Goal: Information Seeking & Learning: Learn about a topic

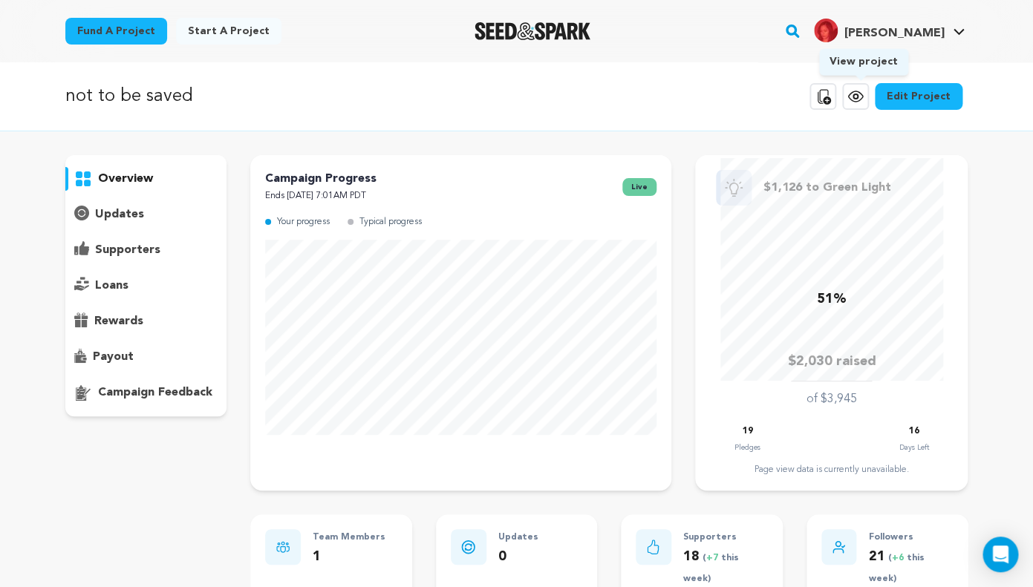
click at [858, 100] on icon at bounding box center [856, 97] width 18 height 18
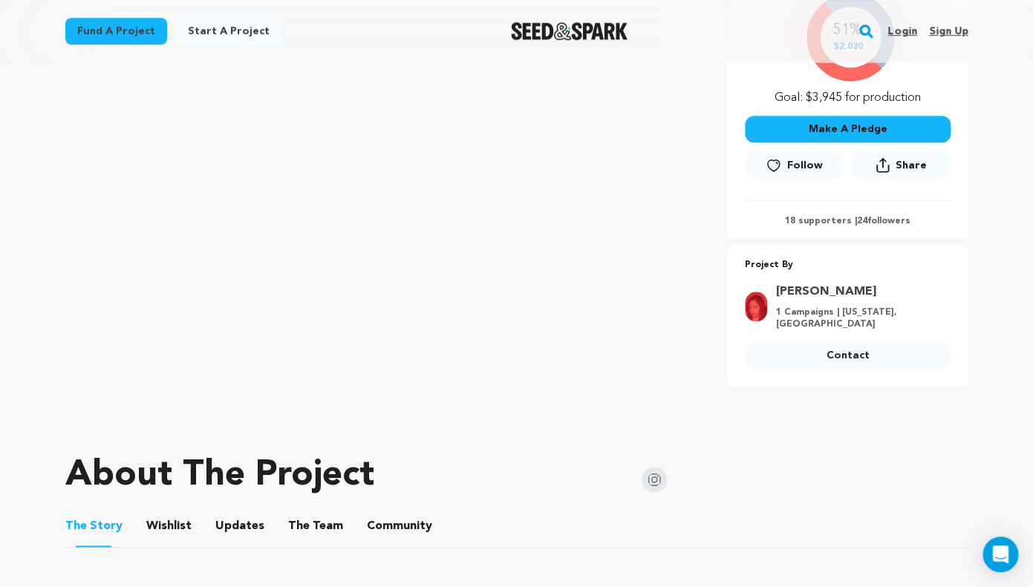
scroll to position [718, 0]
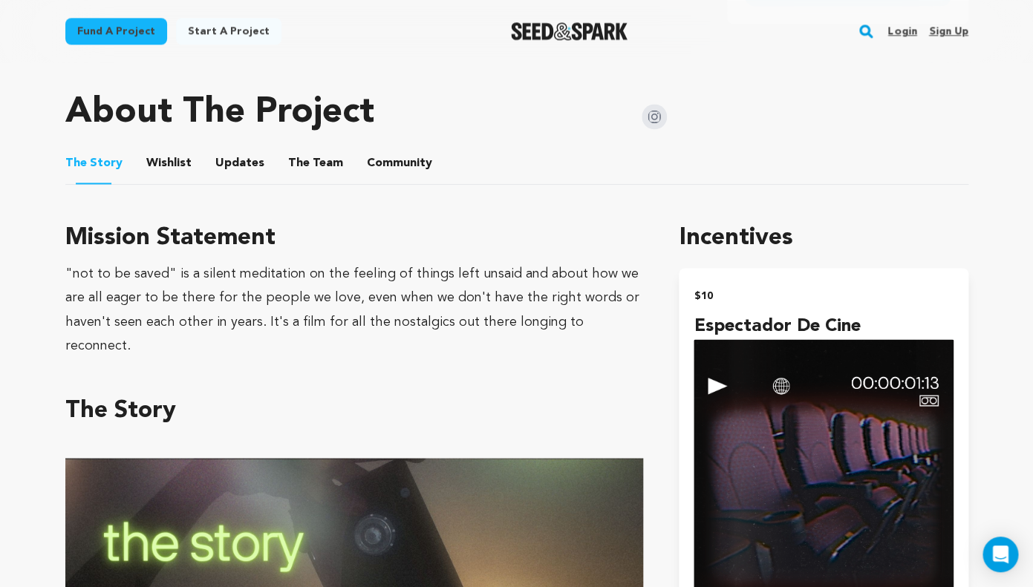
click at [305, 149] on button "The Team" at bounding box center [316, 167] width 36 height 36
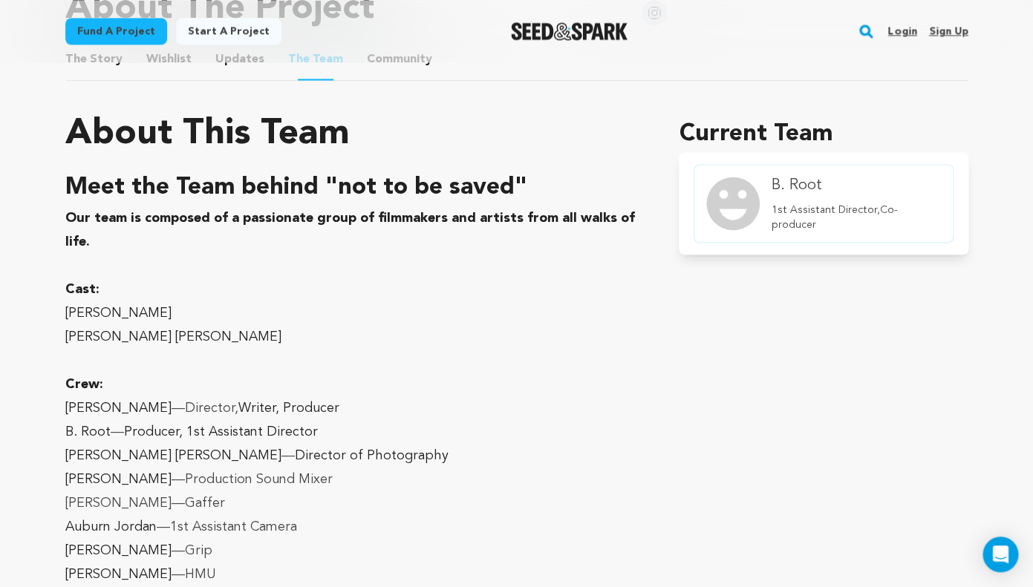
scroll to position [829, 0]
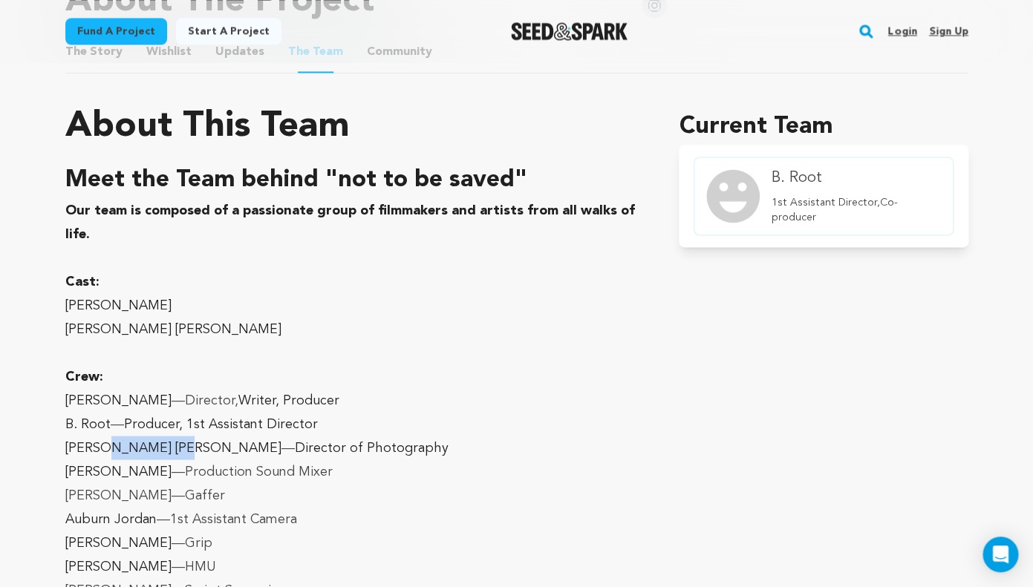
drag, startPoint x: 170, startPoint y: 432, endPoint x: 105, endPoint y: 431, distance: 65.4
click at [105, 436] on p "[PERSON_NAME] [PERSON_NAME] — Director of Photography" at bounding box center [354, 448] width 578 height 24
copy p "[PERSON_NAME]"
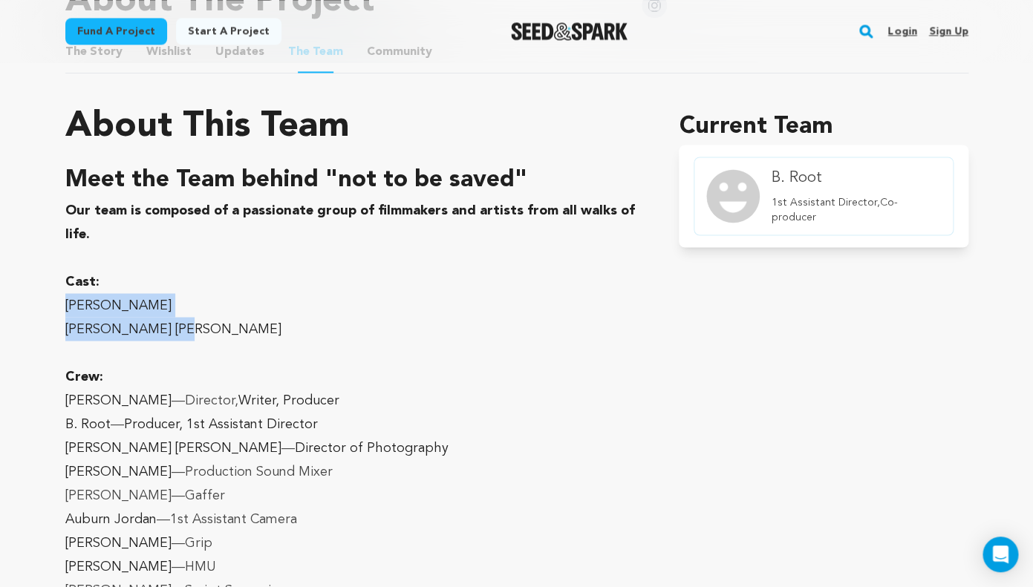
drag, startPoint x: 186, startPoint y: 313, endPoint x: 62, endPoint y: 297, distance: 125.7
copy div "[PERSON_NAME] [PERSON_NAME] [PERSON_NAME]"
